Goal: Transaction & Acquisition: Purchase product/service

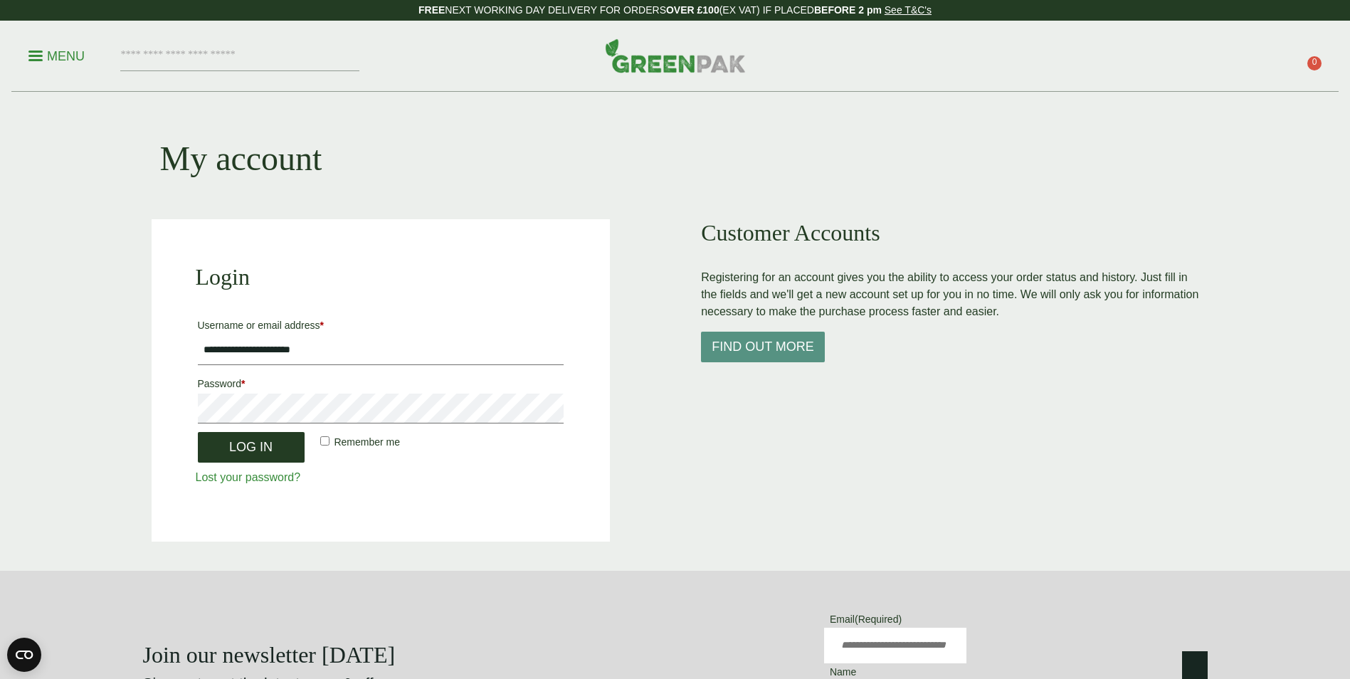
click at [255, 449] on button "Log in" at bounding box center [251, 447] width 107 height 31
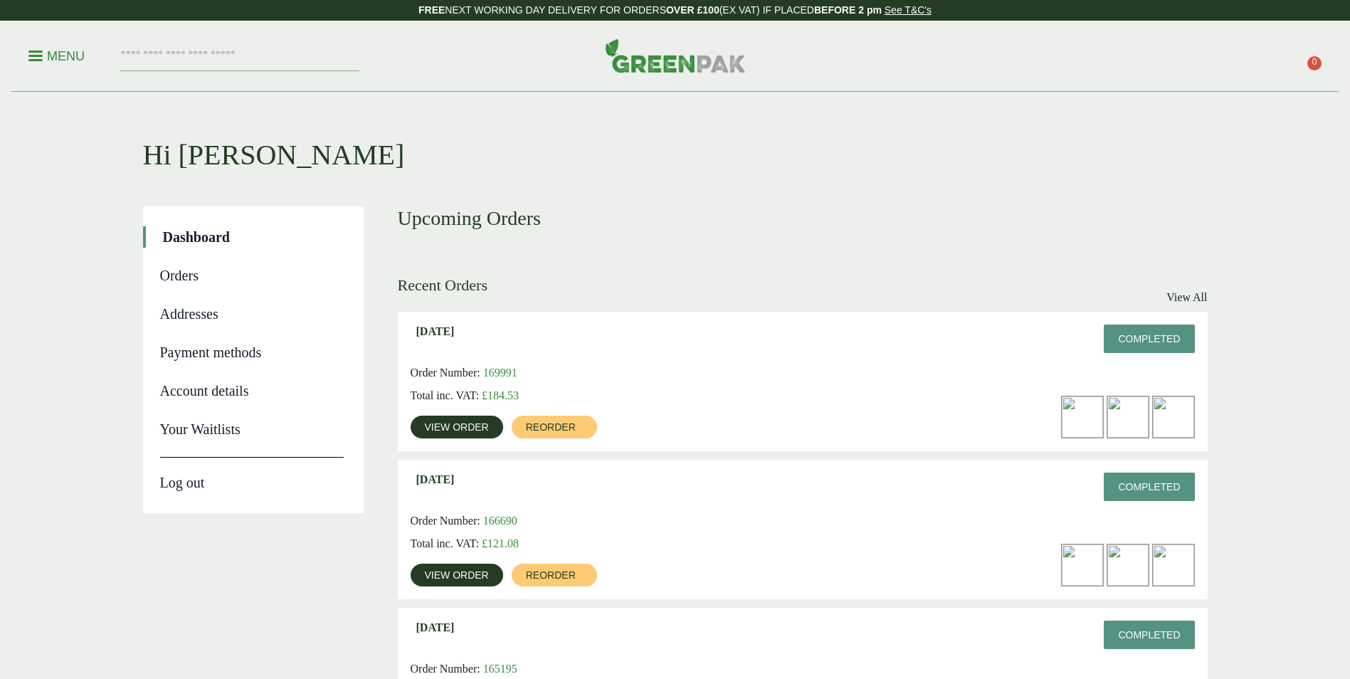
click at [440, 428] on span "View order" at bounding box center [457, 427] width 64 height 10
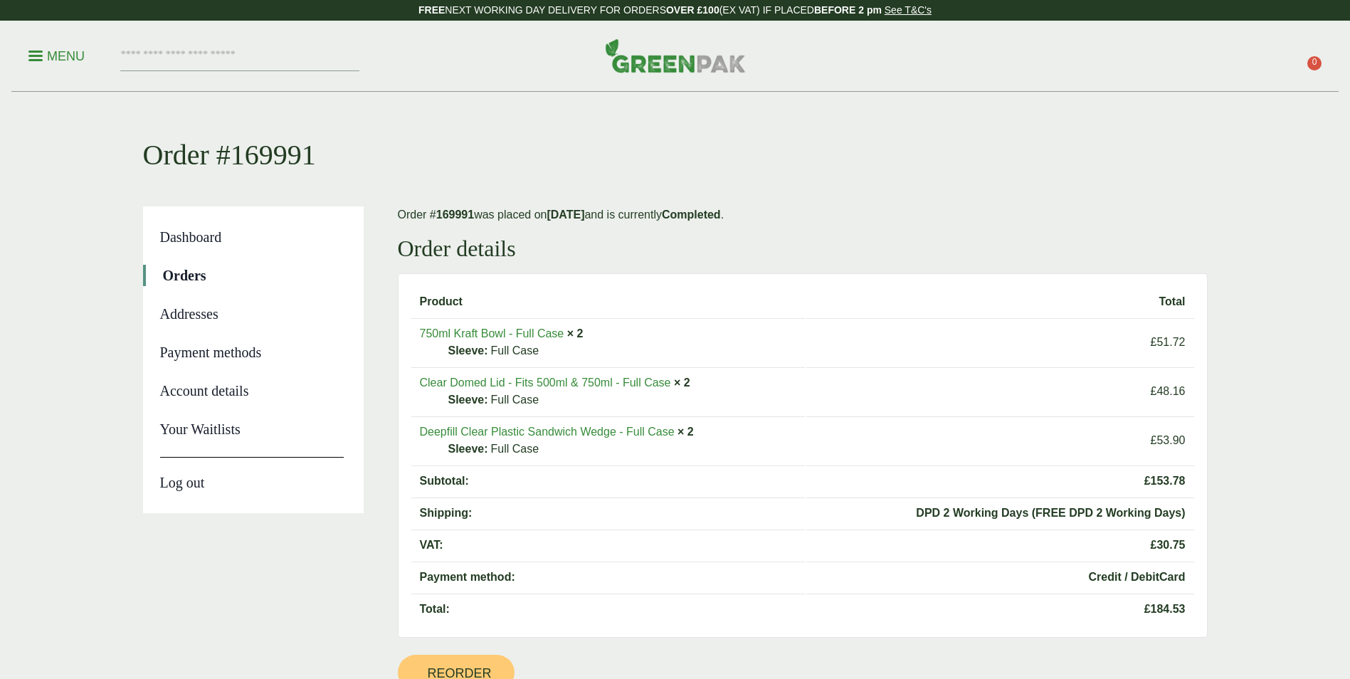
click at [538, 334] on link "750ml Kraft Bowl - Full Case" at bounding box center [492, 333] width 144 height 12
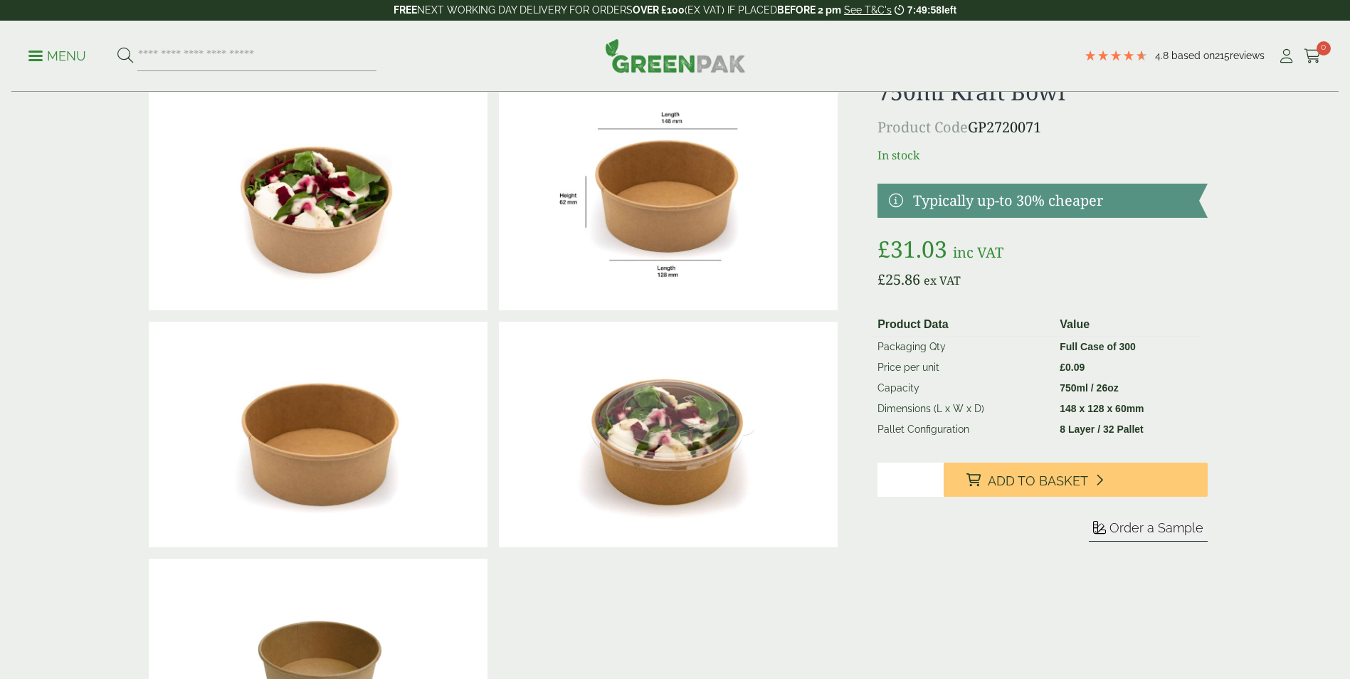
scroll to position [71, 0]
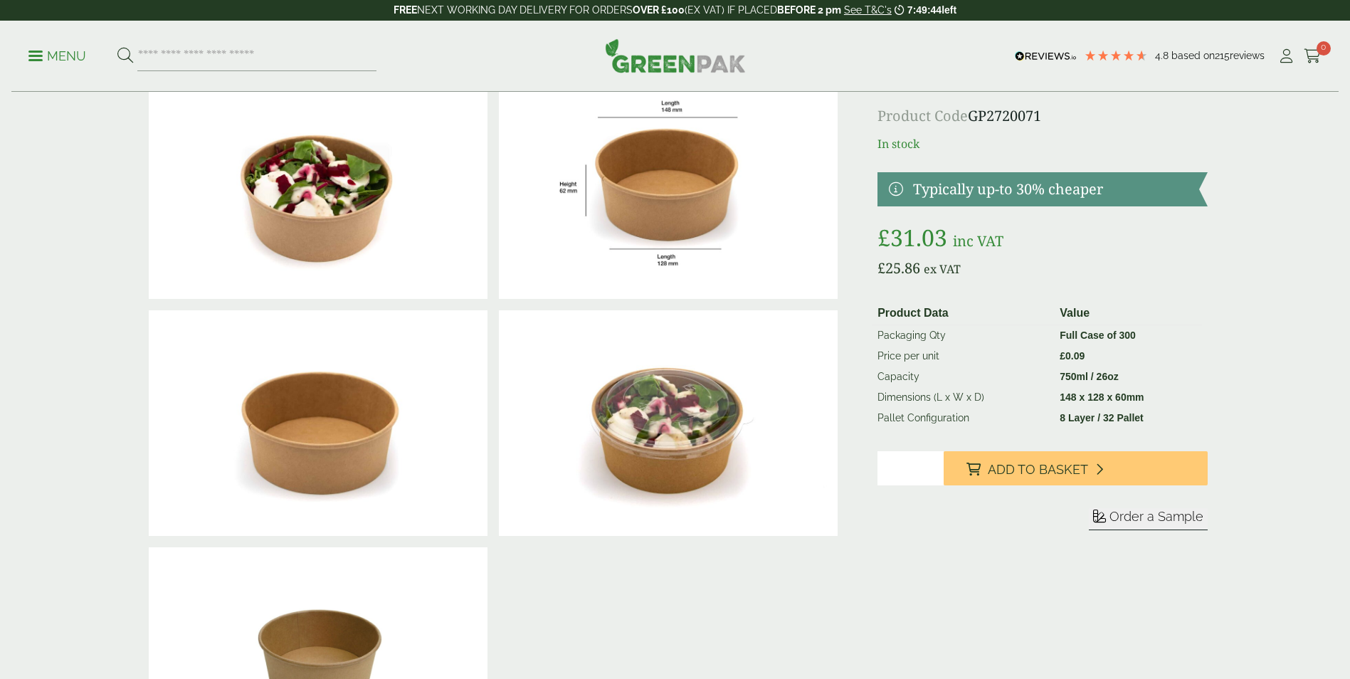
click at [933, 465] on input "*" at bounding box center [910, 468] width 66 height 34
type input "*"
click at [933, 465] on input "*" at bounding box center [910, 468] width 66 height 34
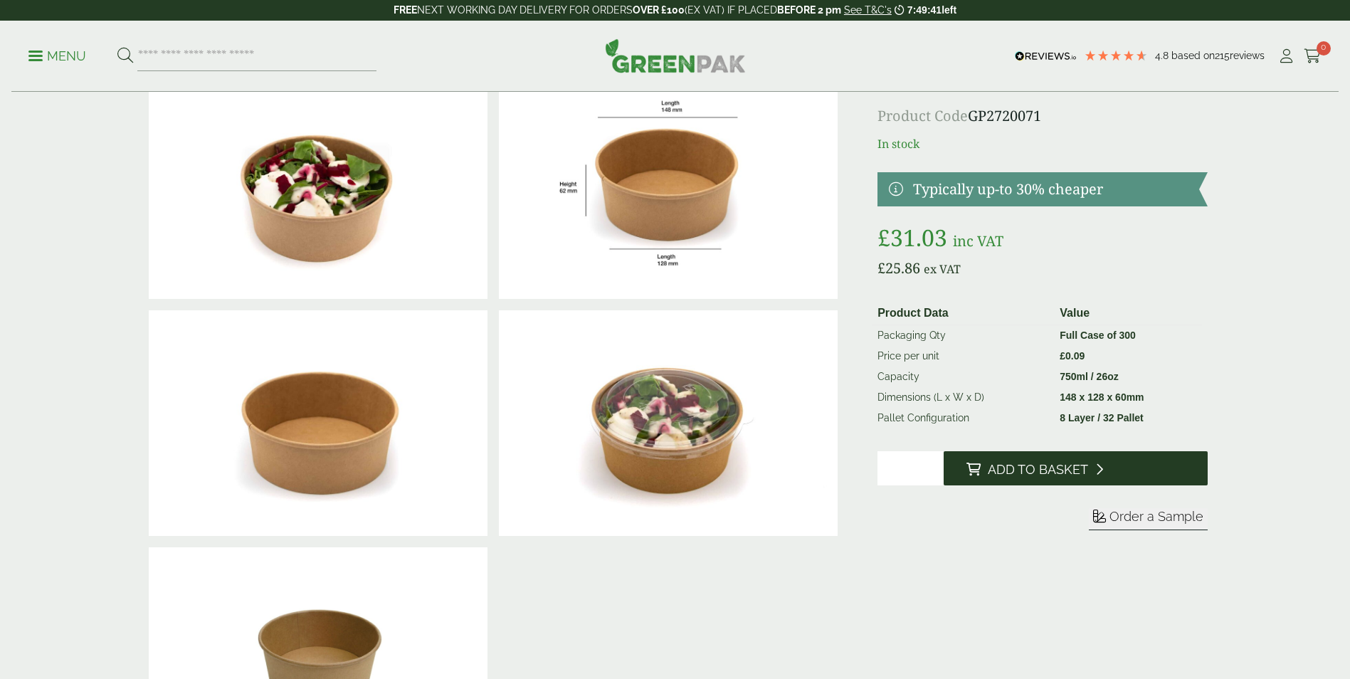
click at [988, 465] on span "Add to Basket" at bounding box center [1038, 470] width 100 height 16
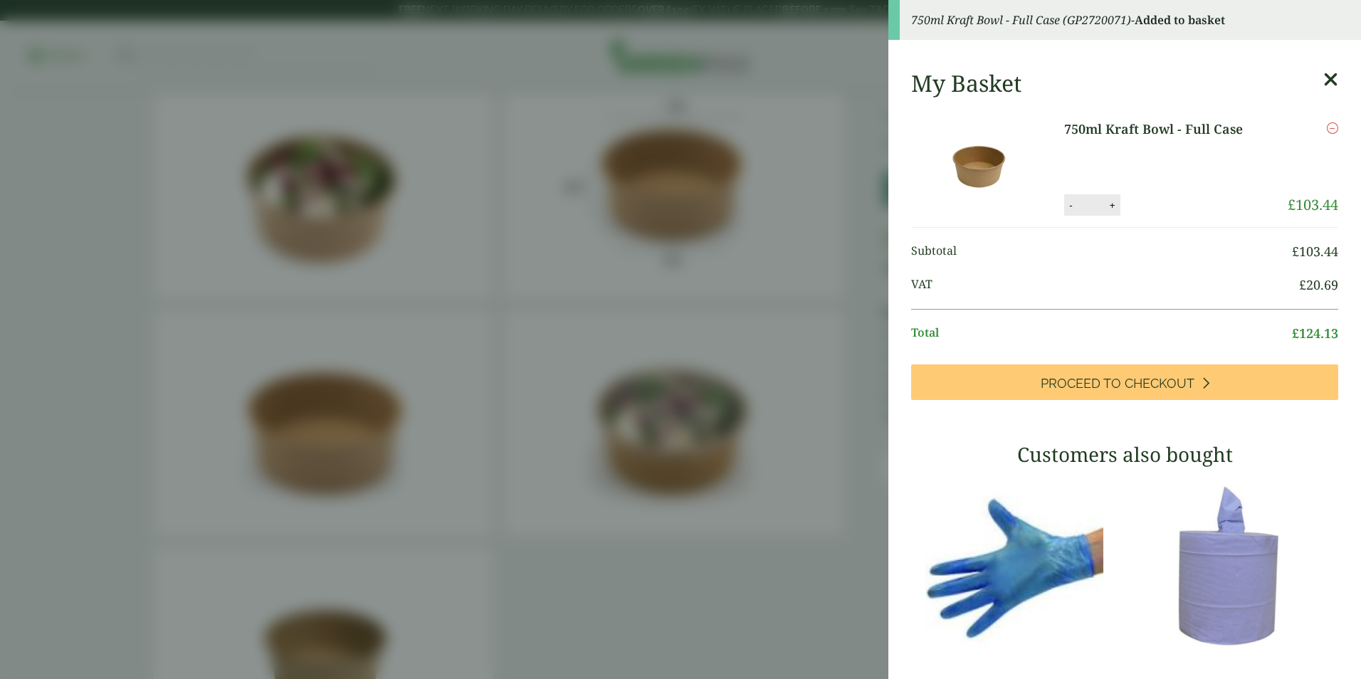
click at [1323, 78] on icon at bounding box center [1330, 80] width 15 height 20
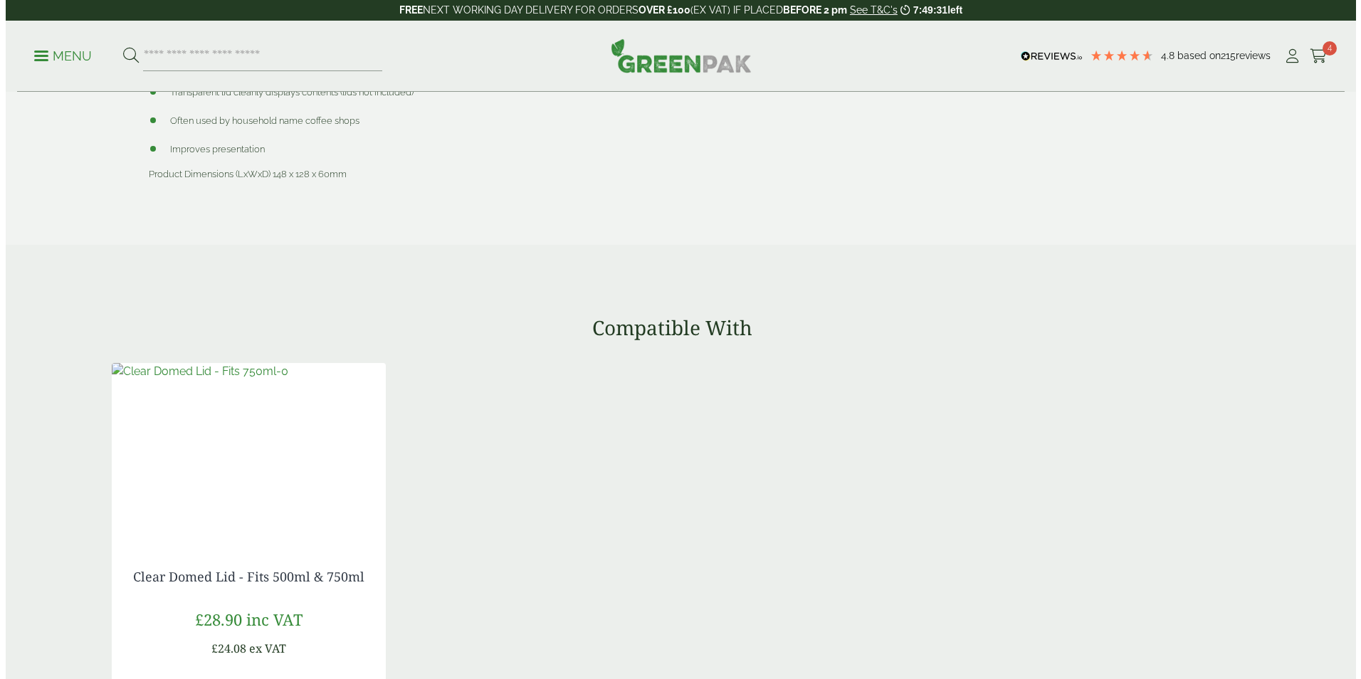
scroll to position [1281, 0]
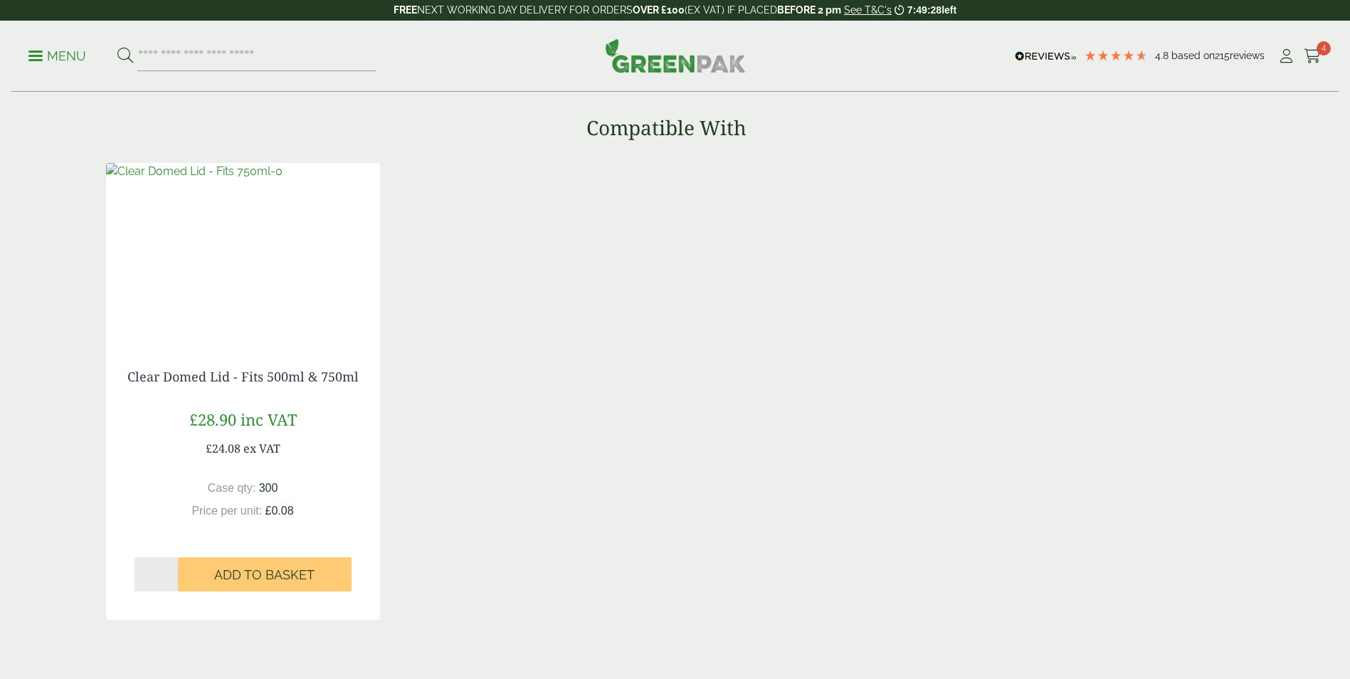
click at [172, 570] on input "*" at bounding box center [155, 574] width 43 height 34
type input "*"
click at [172, 570] on input "*" at bounding box center [155, 574] width 43 height 34
click at [275, 572] on span "Add to Basket" at bounding box center [264, 575] width 100 height 16
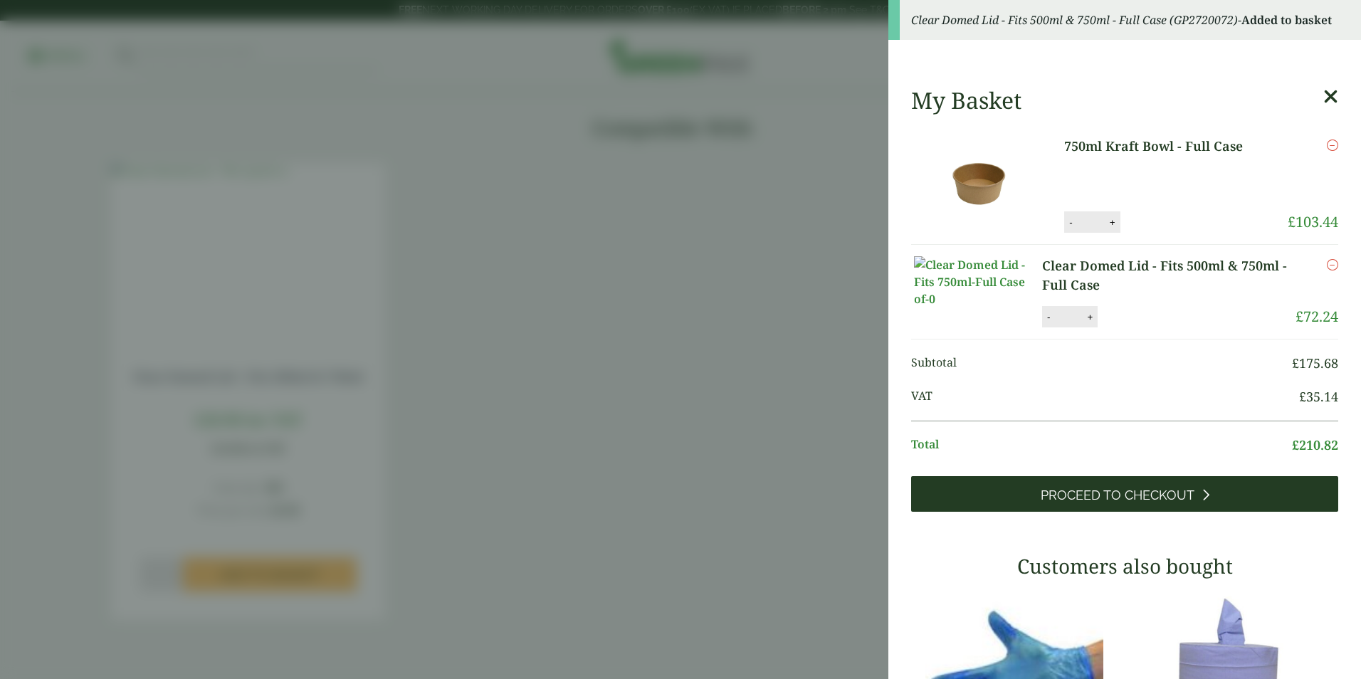
click at [1083, 503] on span "Proceed to Checkout" at bounding box center [1117, 495] width 154 height 16
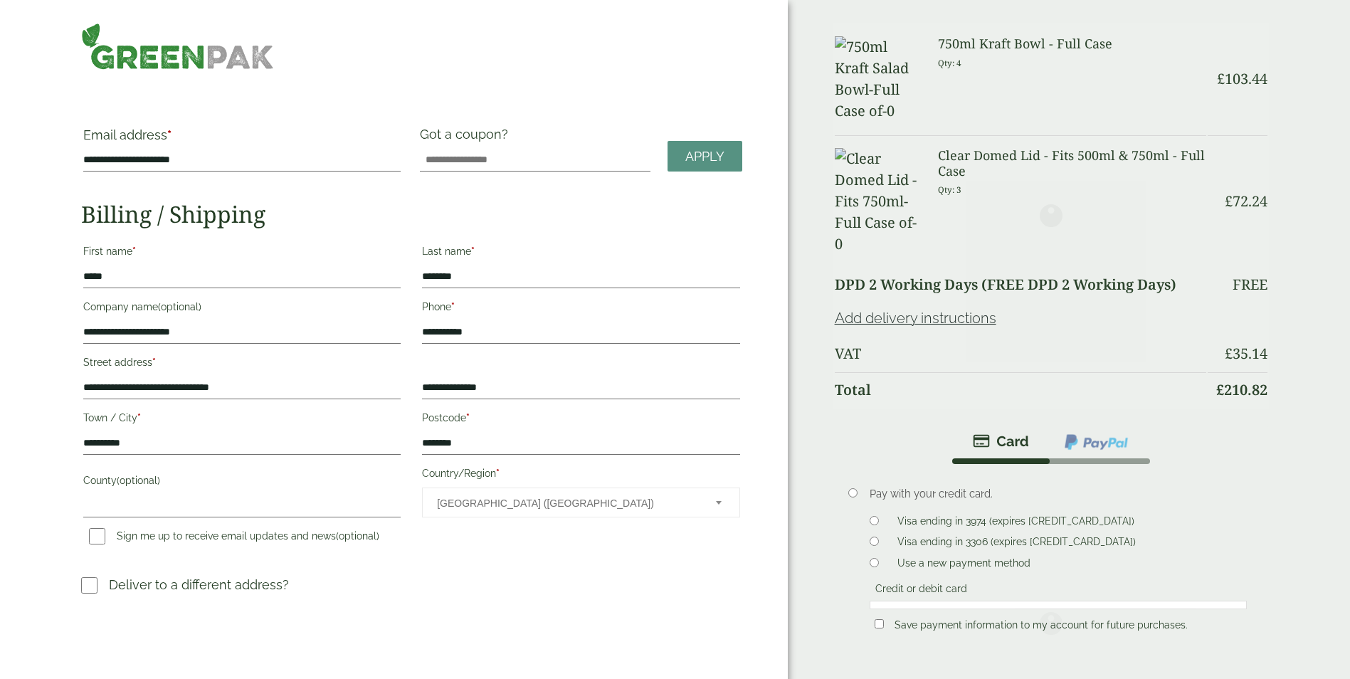
scroll to position [142, 0]
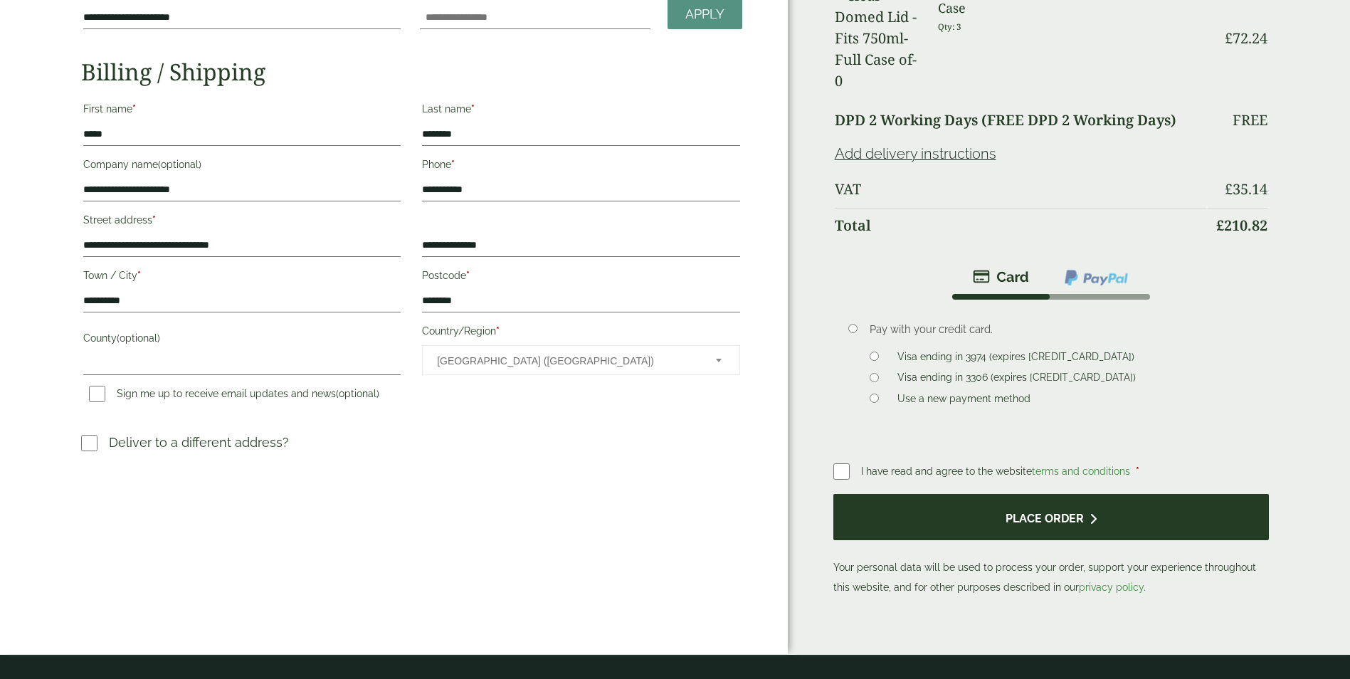
click at [967, 494] on button "Place order" at bounding box center [1051, 517] width 436 height 46
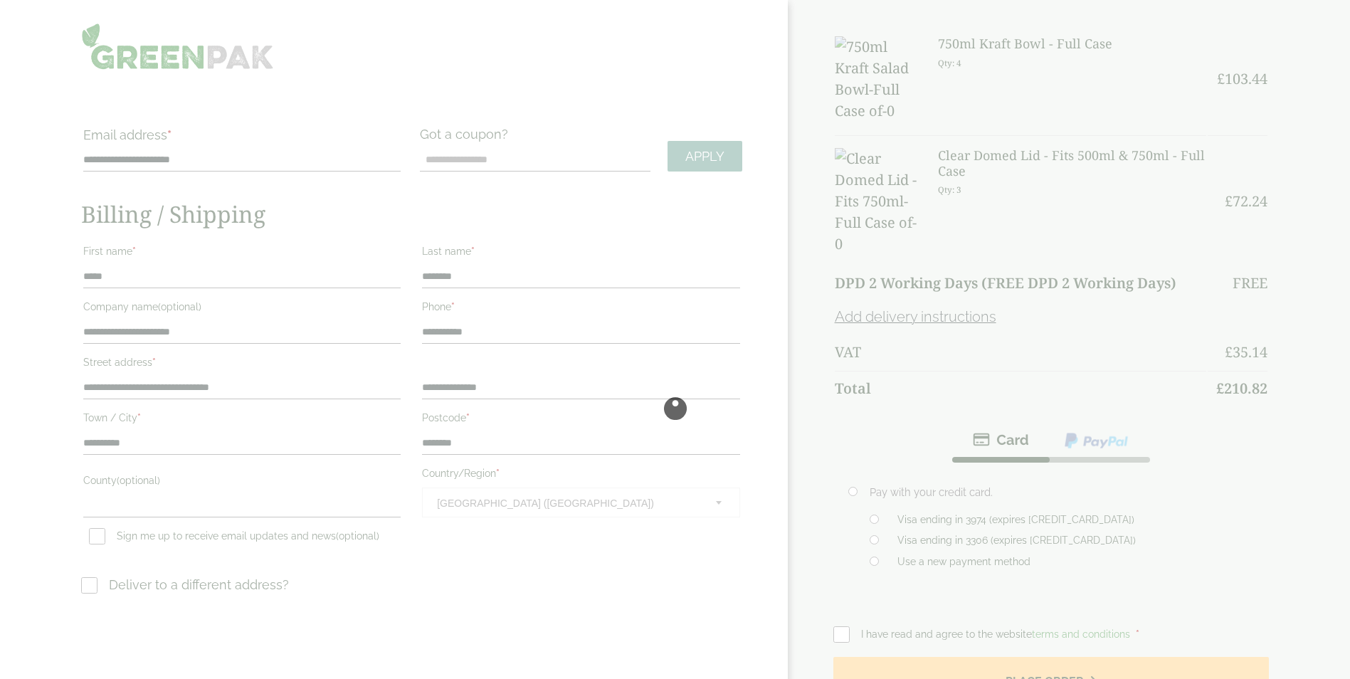
click at [803, 115] on div at bounding box center [675, 408] width 1350 height 817
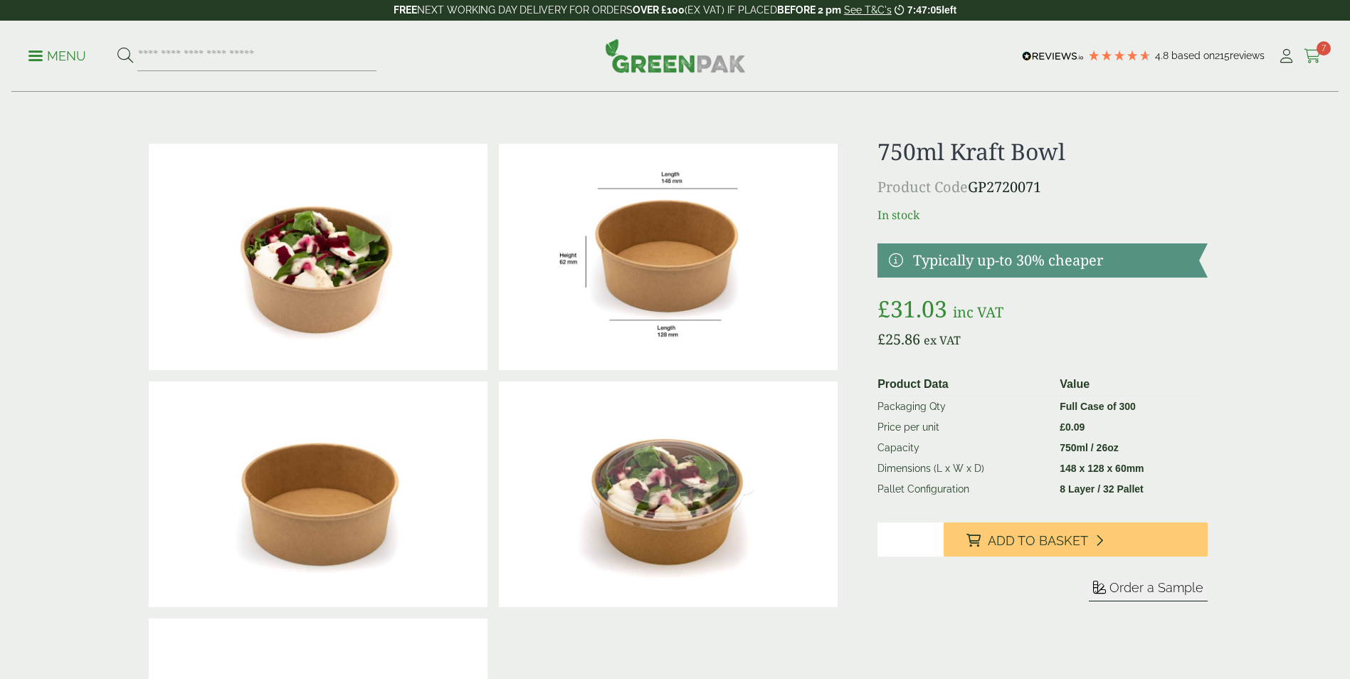
click at [1325, 48] on span "7" at bounding box center [1323, 48] width 14 height 14
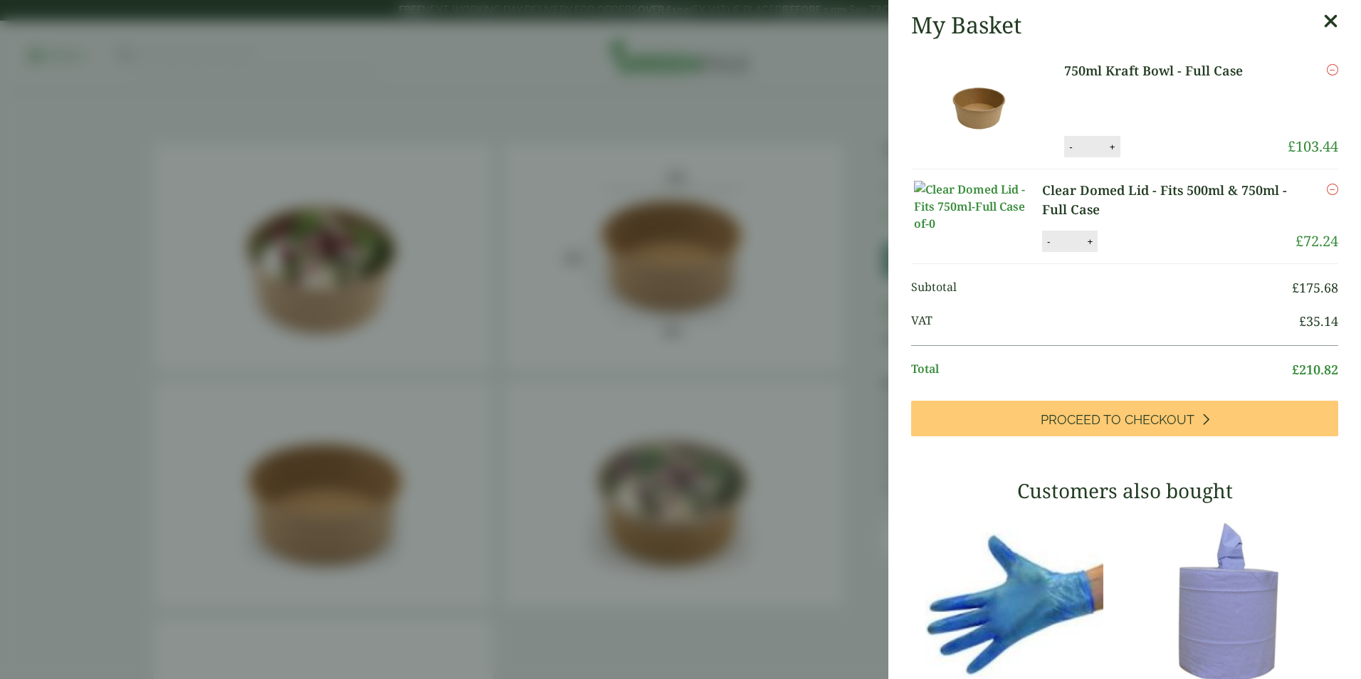
click at [1323, 26] on icon at bounding box center [1330, 21] width 15 height 20
